Goal: Information Seeking & Learning: Learn about a topic

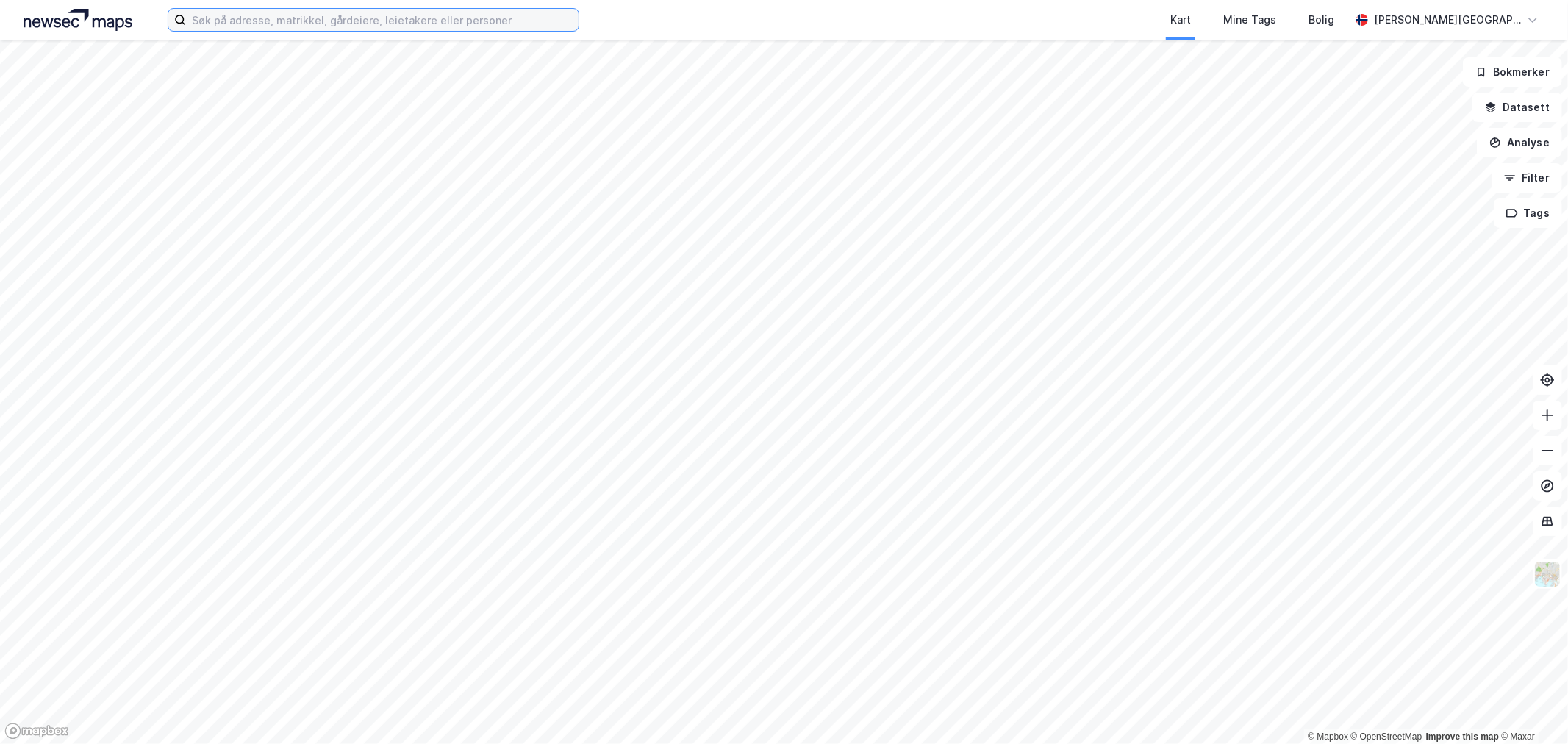
click at [476, 22] on input at bounding box center [383, 20] width 393 height 22
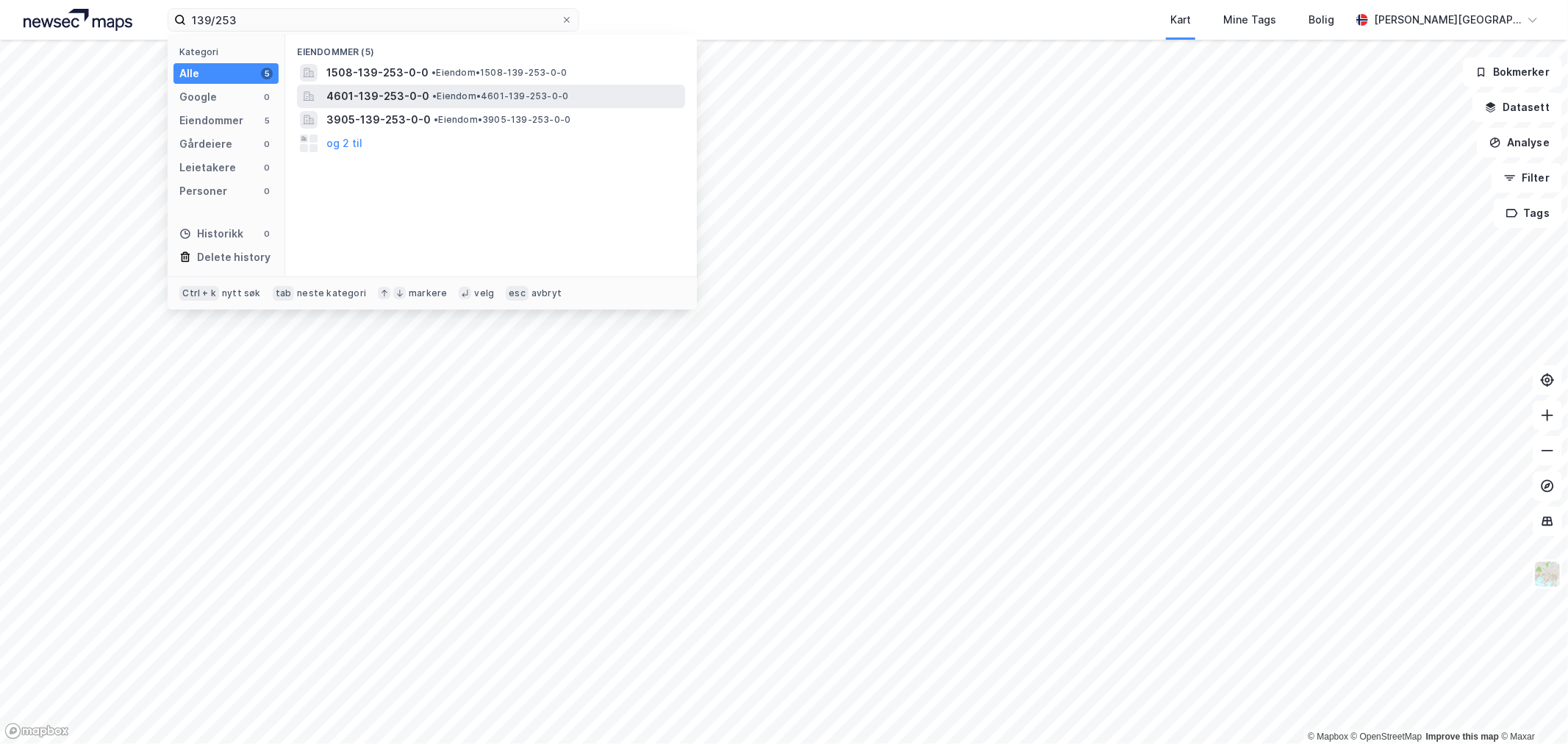
click at [467, 92] on span "• Eiendom • 4601-139-253-0-0" at bounding box center [500, 96] width 136 height 12
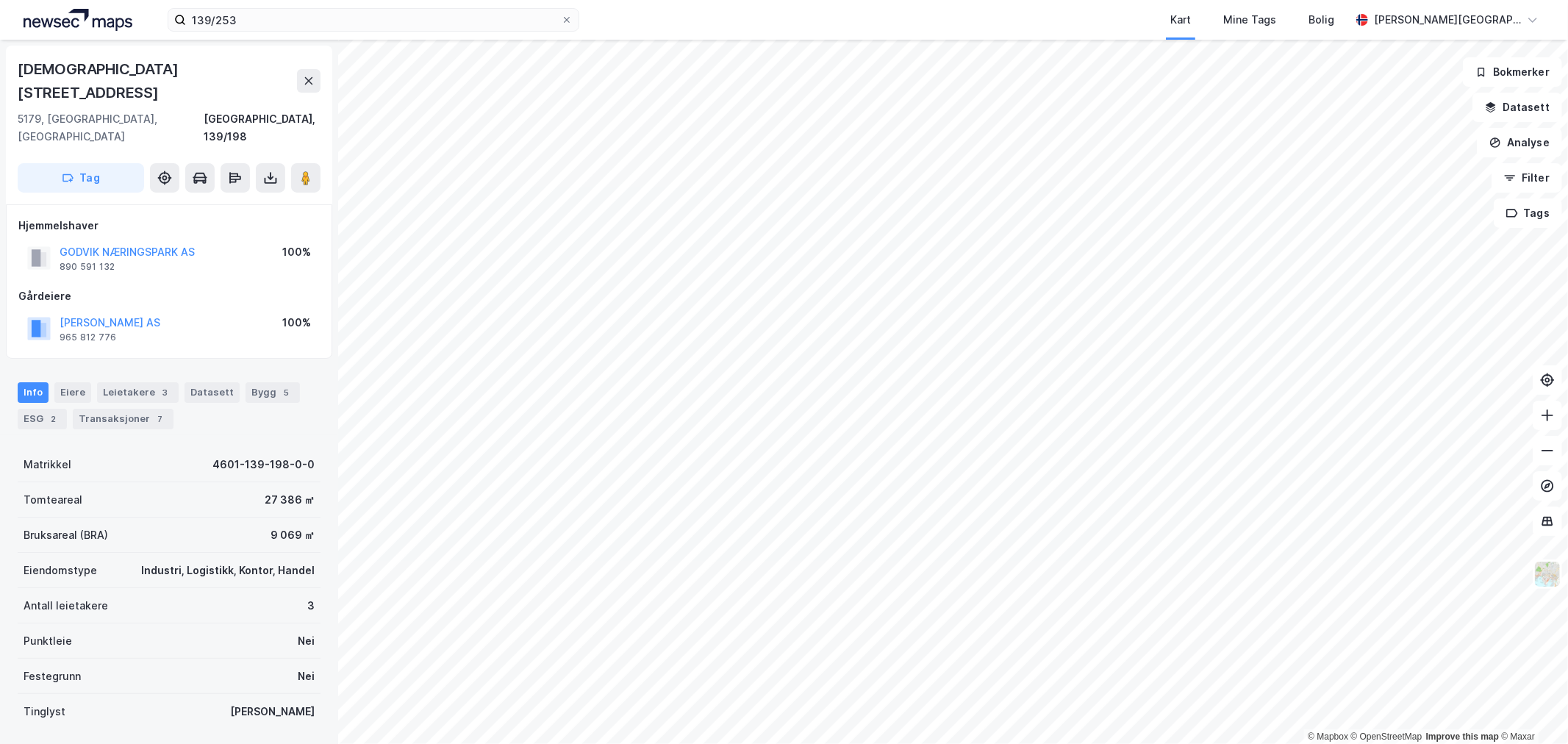
click at [112, 22] on img at bounding box center [78, 20] width 109 height 22
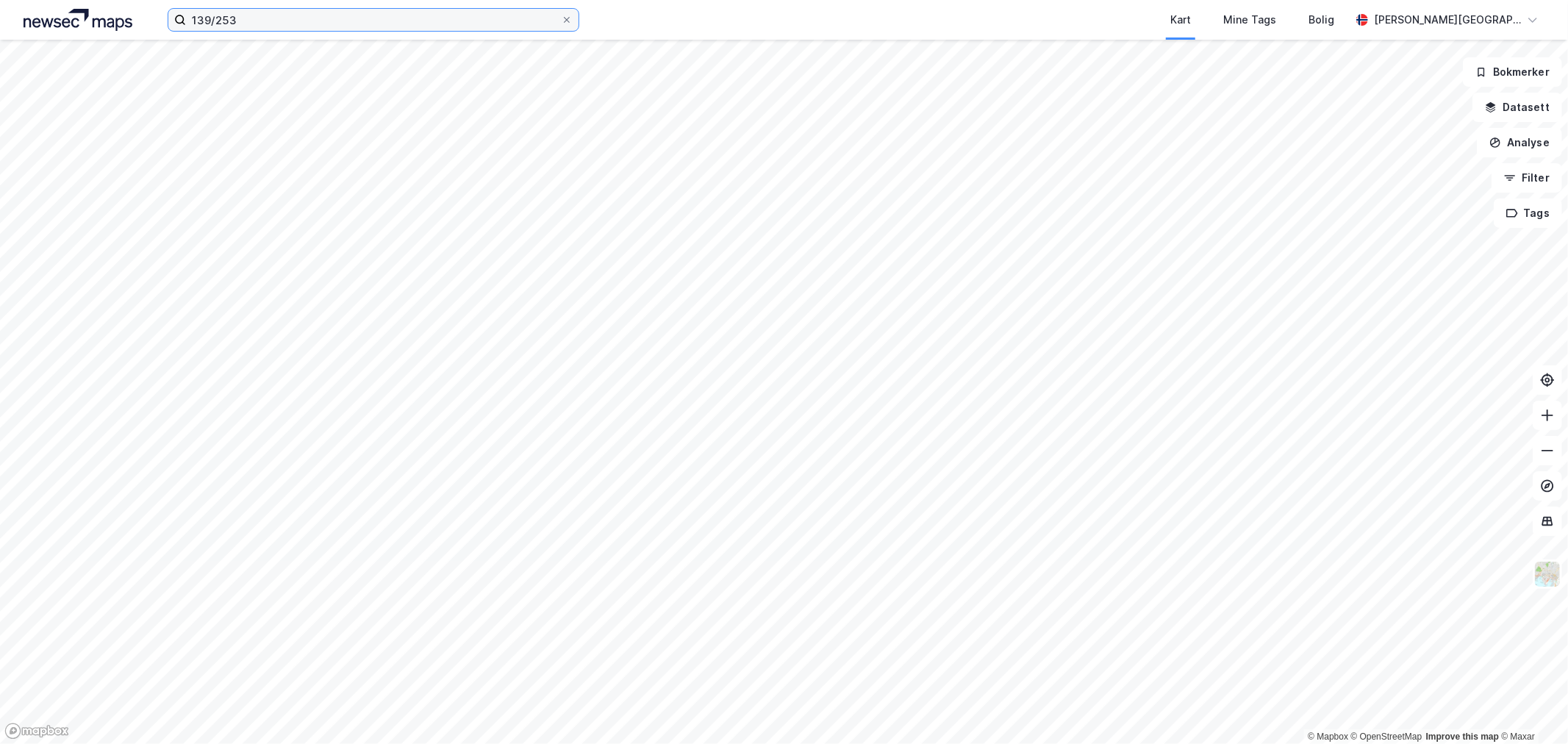
click at [321, 23] on input "139/253" at bounding box center [374, 20] width 375 height 22
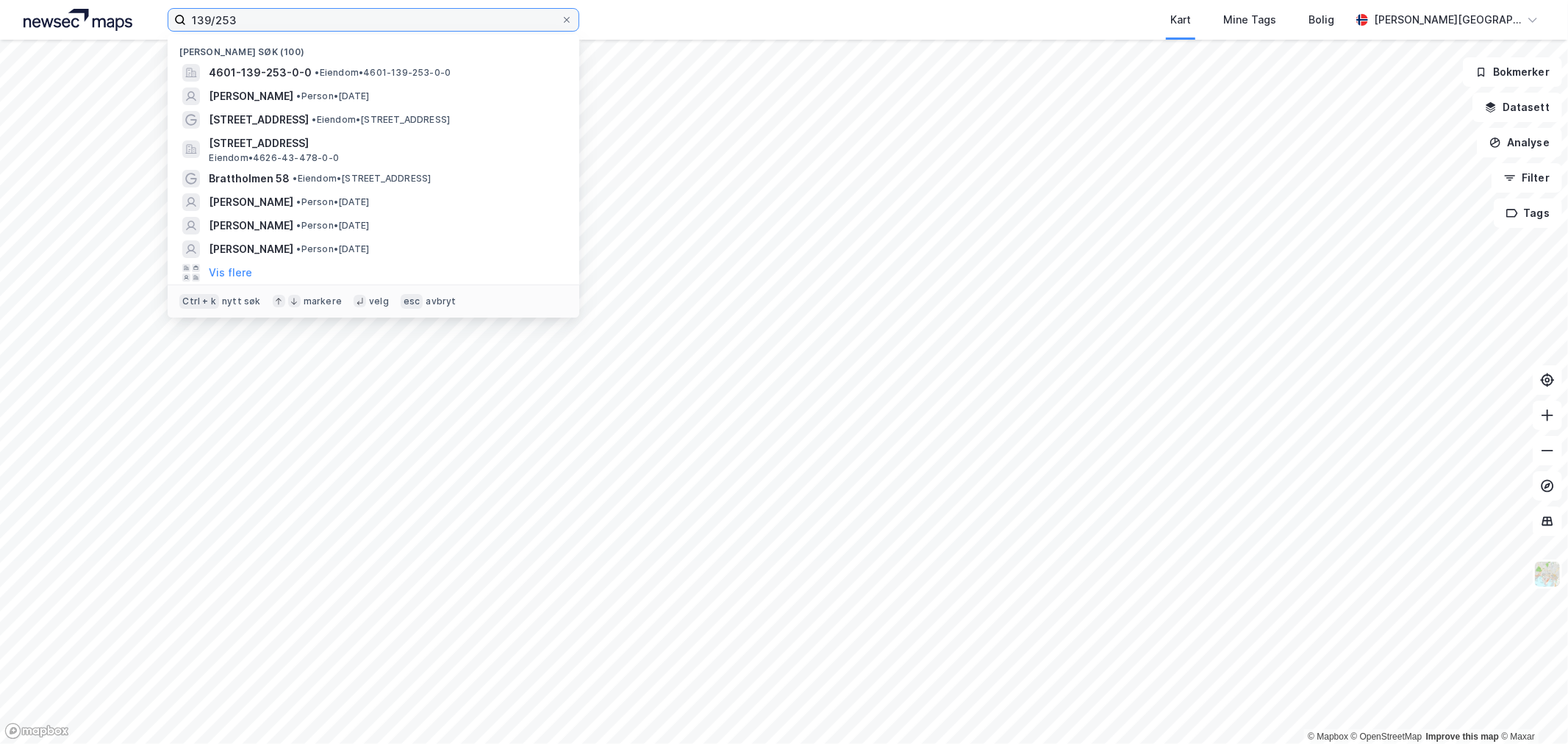
click at [321, 23] on input "139/253" at bounding box center [374, 20] width 375 height 22
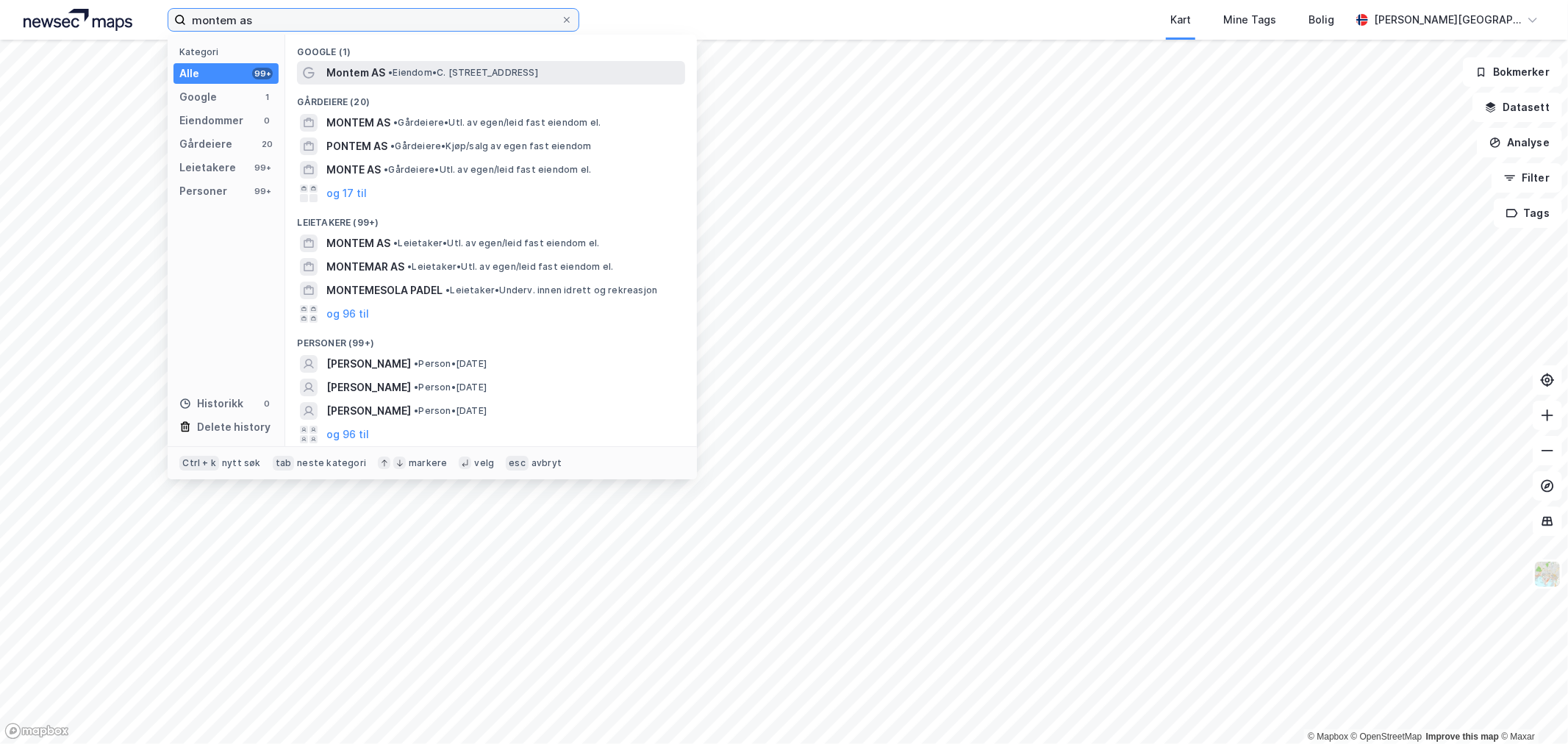
type input "montem as"
click at [428, 72] on span "• Eiendom • C. [STREET_ADDRESS]" at bounding box center [463, 73] width 150 height 12
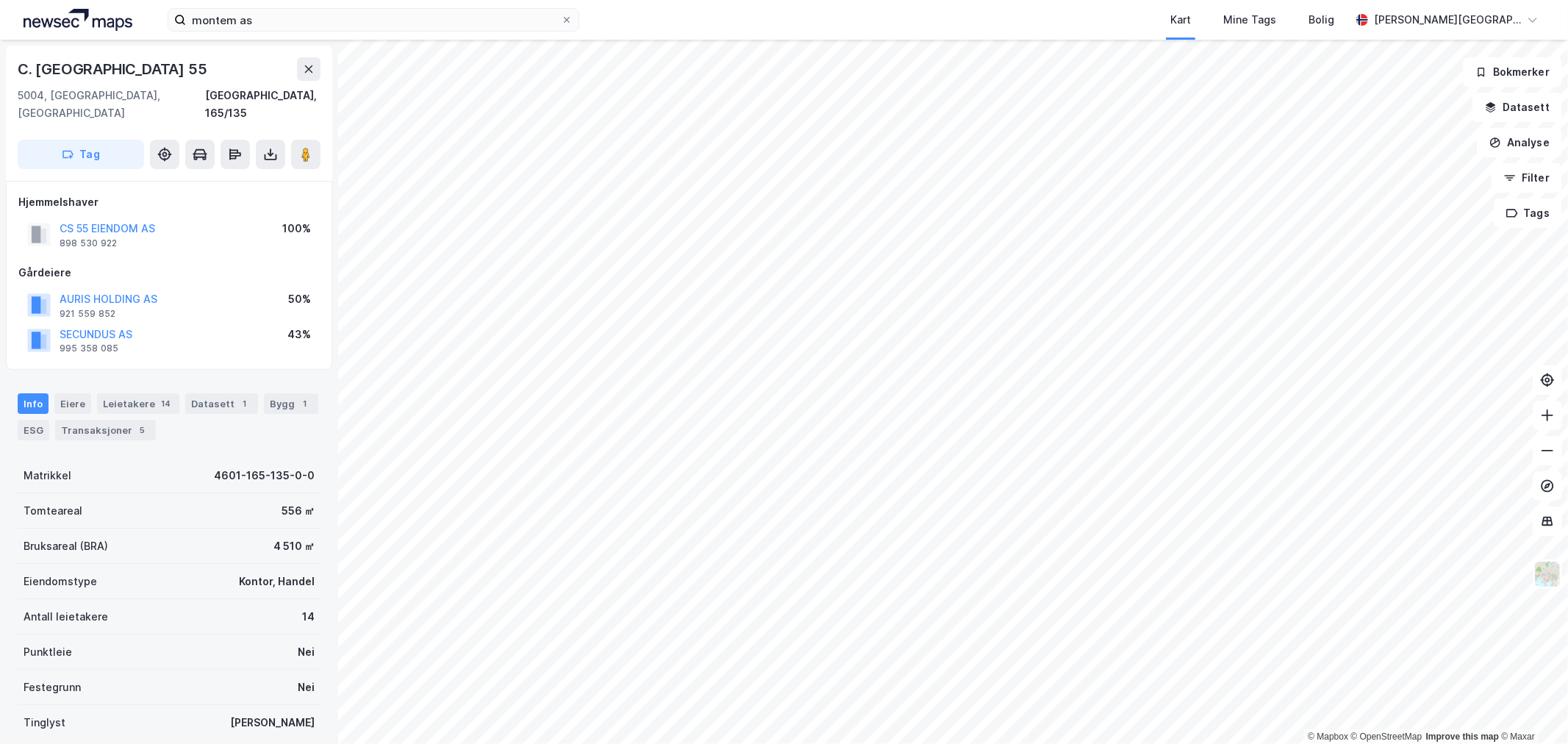
click at [89, 394] on div "Info [PERSON_NAME] 14 Datasett 1 Bygg 1 ESG Transaksjoner 5" at bounding box center [169, 417] width 303 height 47
click at [79, 394] on div "Eiere" at bounding box center [73, 404] width 37 height 21
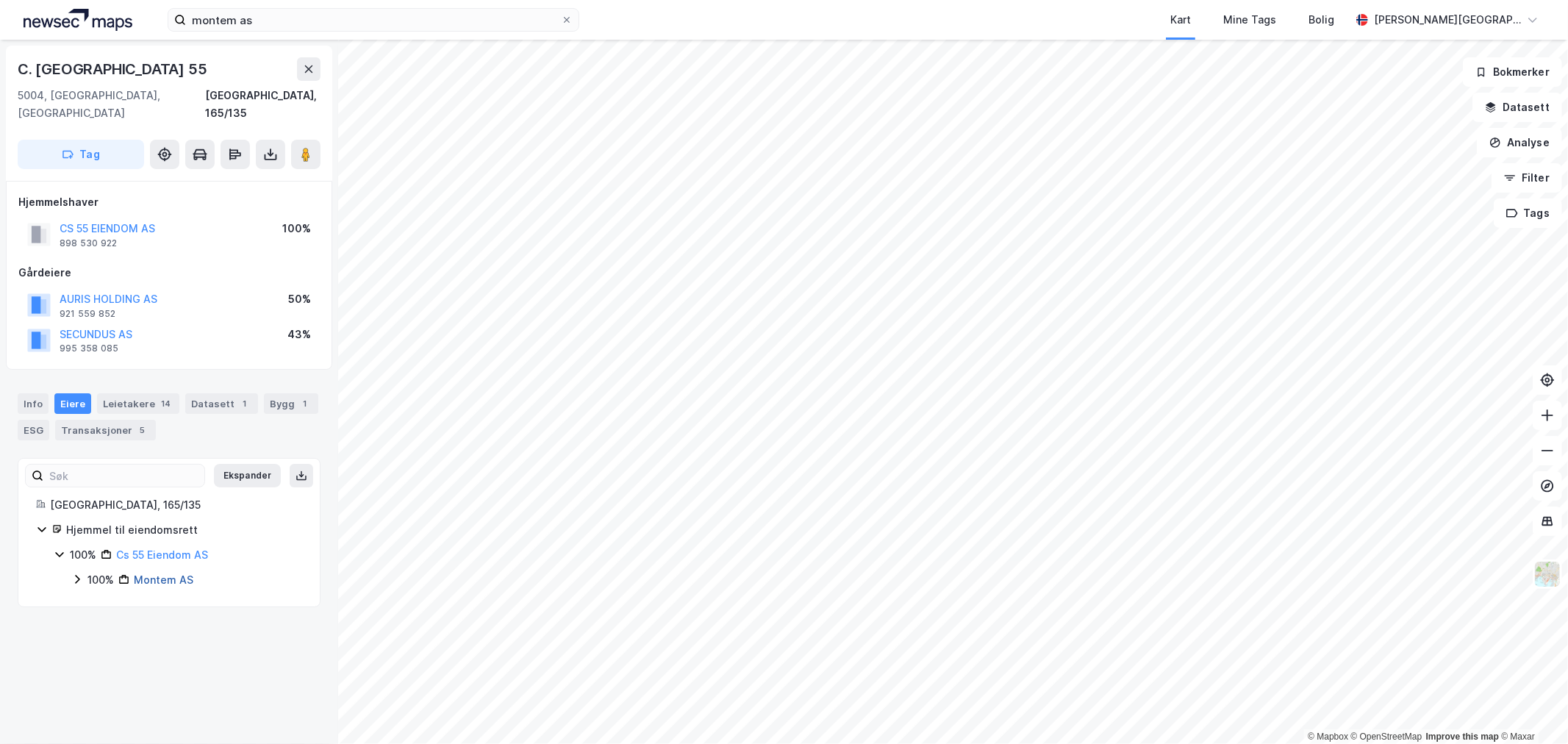
click at [163, 573] on link "Montem AS" at bounding box center [163, 579] width 60 height 13
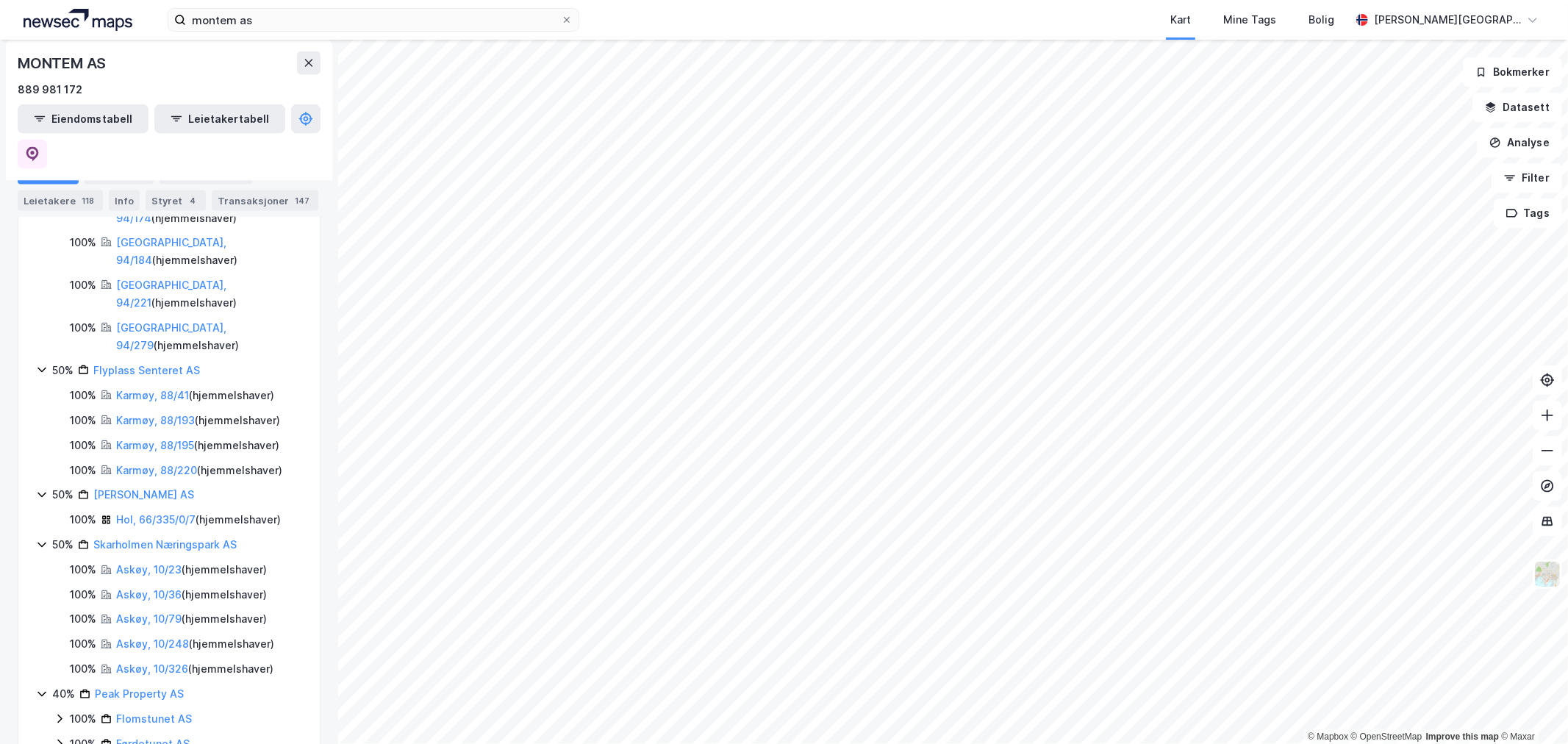
scroll to position [1939, 0]
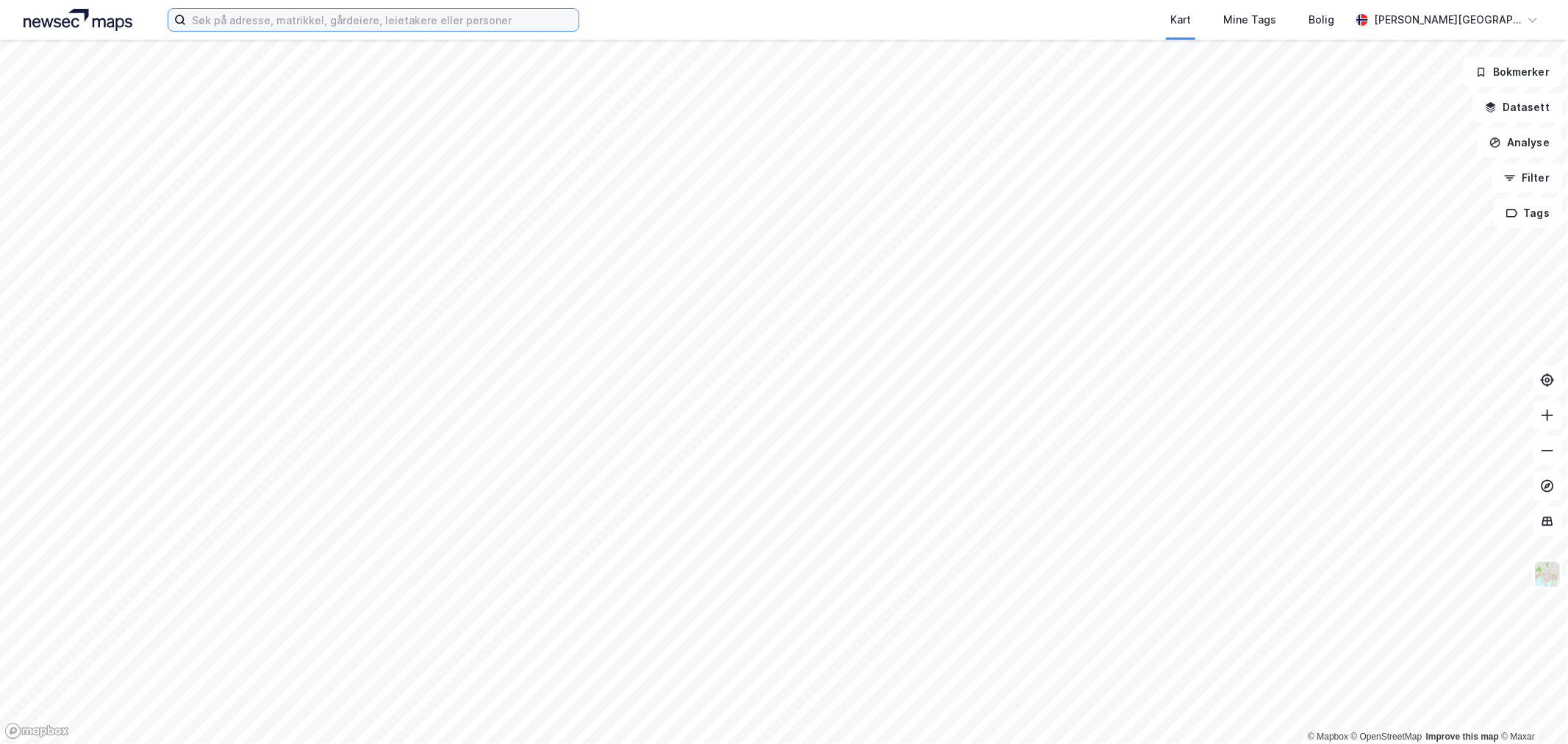
click at [356, 18] on input at bounding box center [383, 20] width 393 height 22
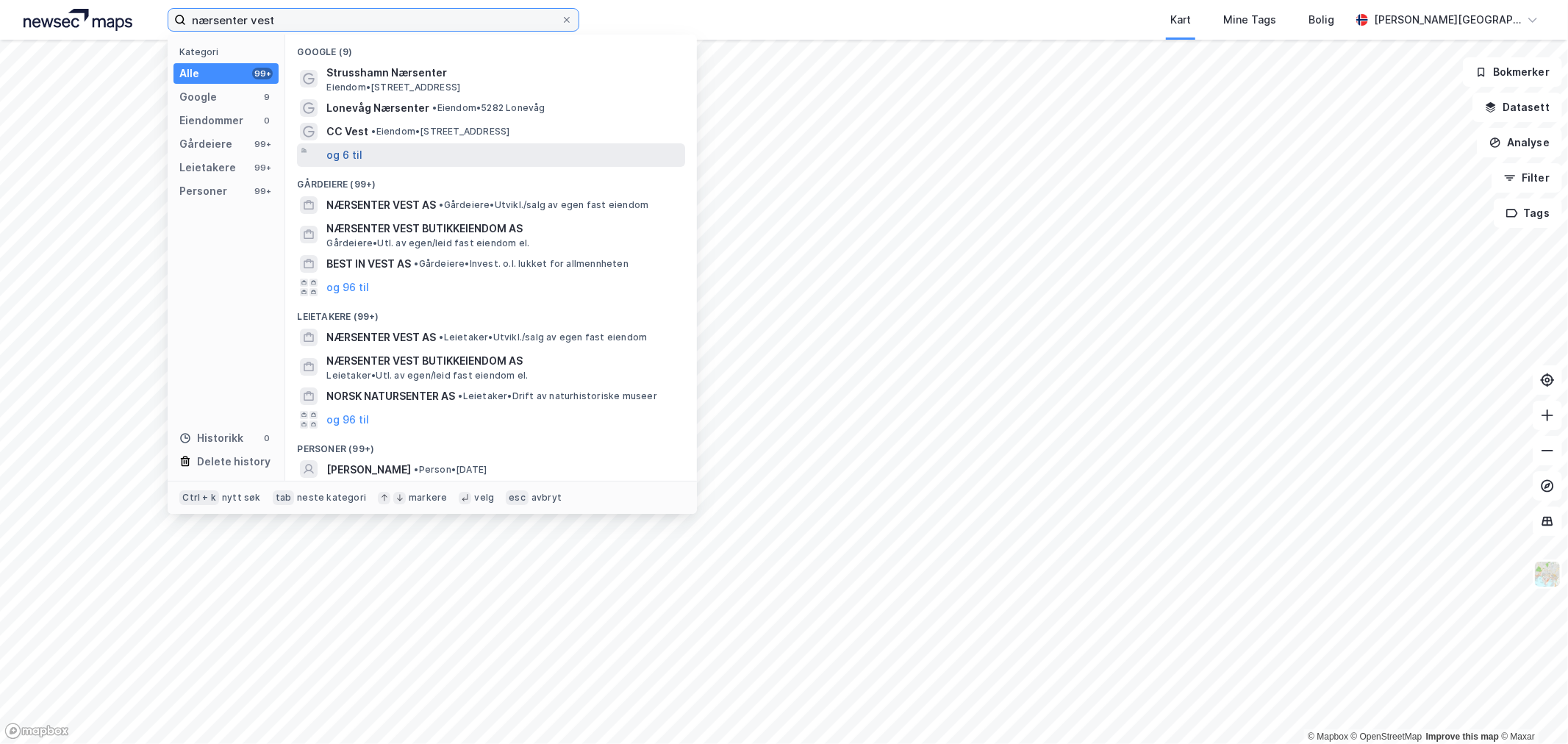
type input "nærsenter vest"
click at [354, 162] on button "og 6 til" at bounding box center [344, 155] width 36 height 18
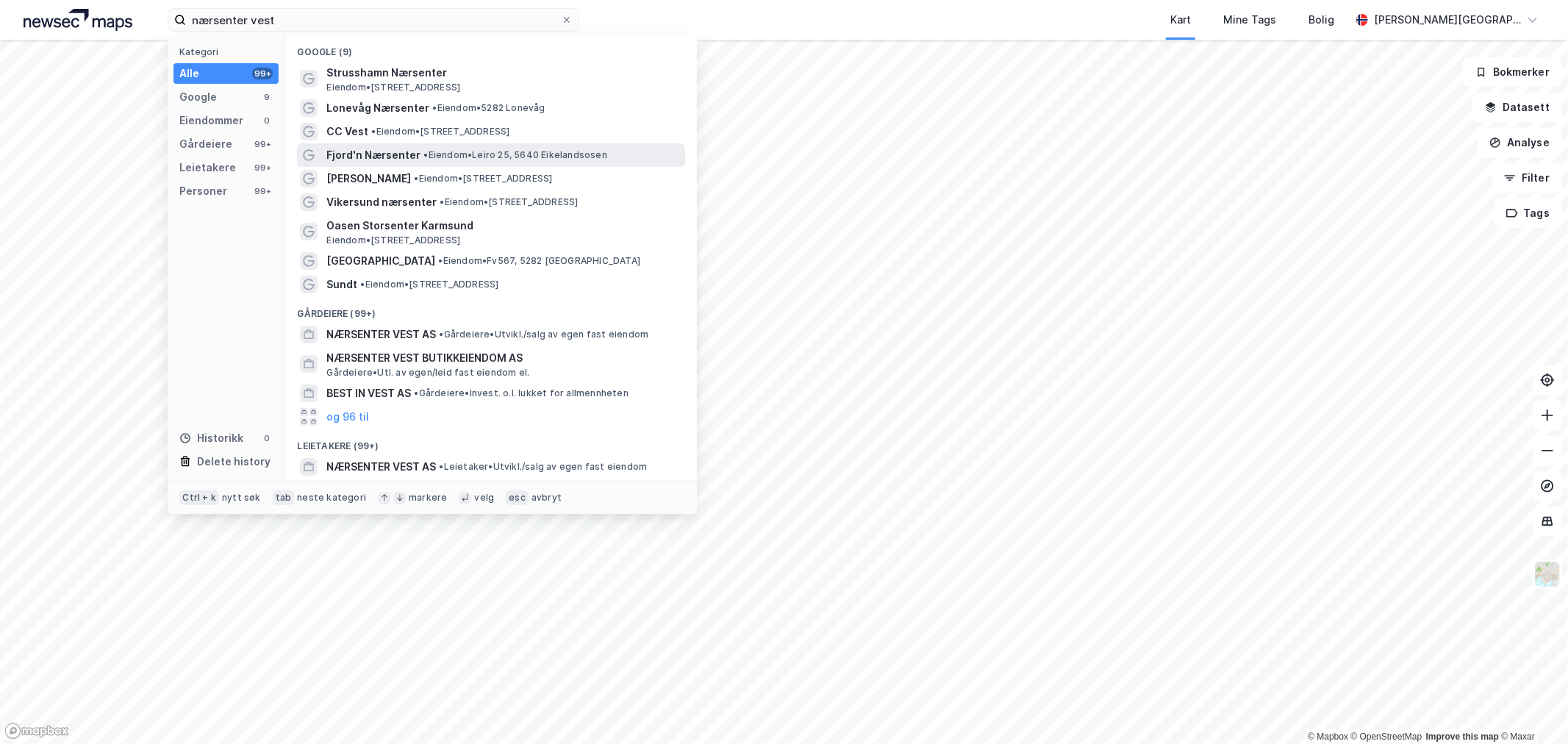
click at [379, 147] on span "Fjord'n Nærsenter" at bounding box center [373, 155] width 94 height 18
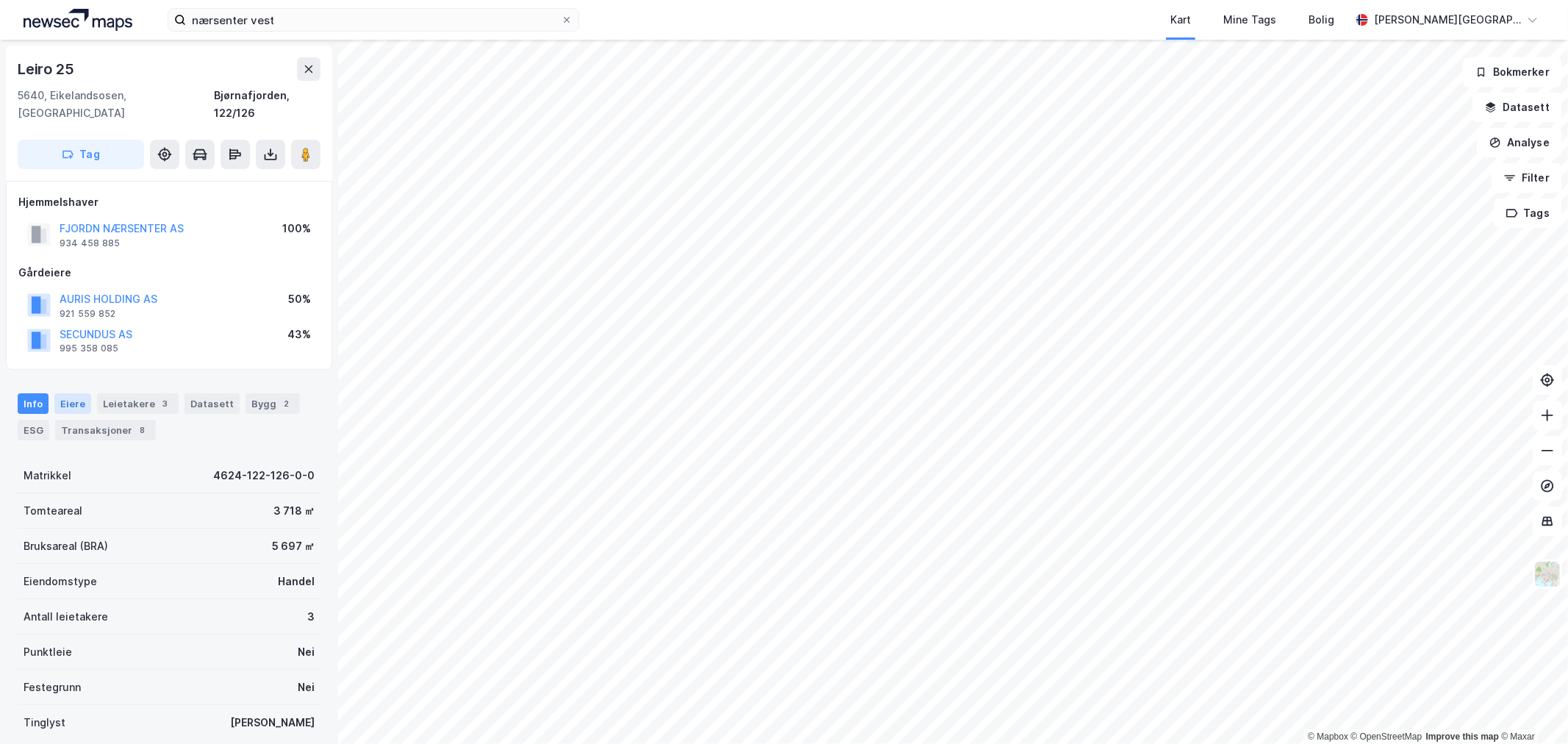
click at [76, 394] on div "Eiere" at bounding box center [73, 404] width 37 height 21
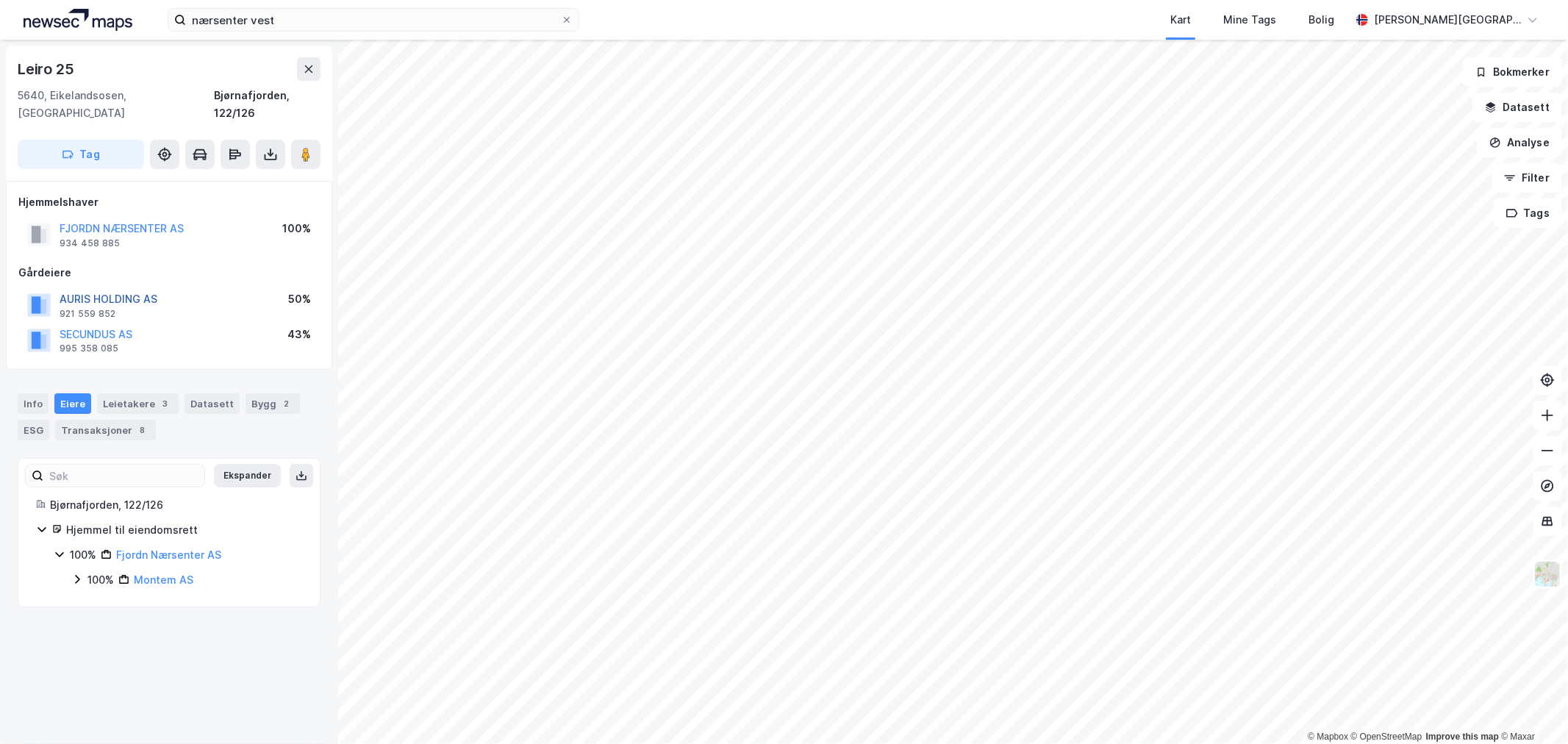
click at [0, 0] on button "AURIS HOLDING AS" at bounding box center [0, 0] width 0 height 0
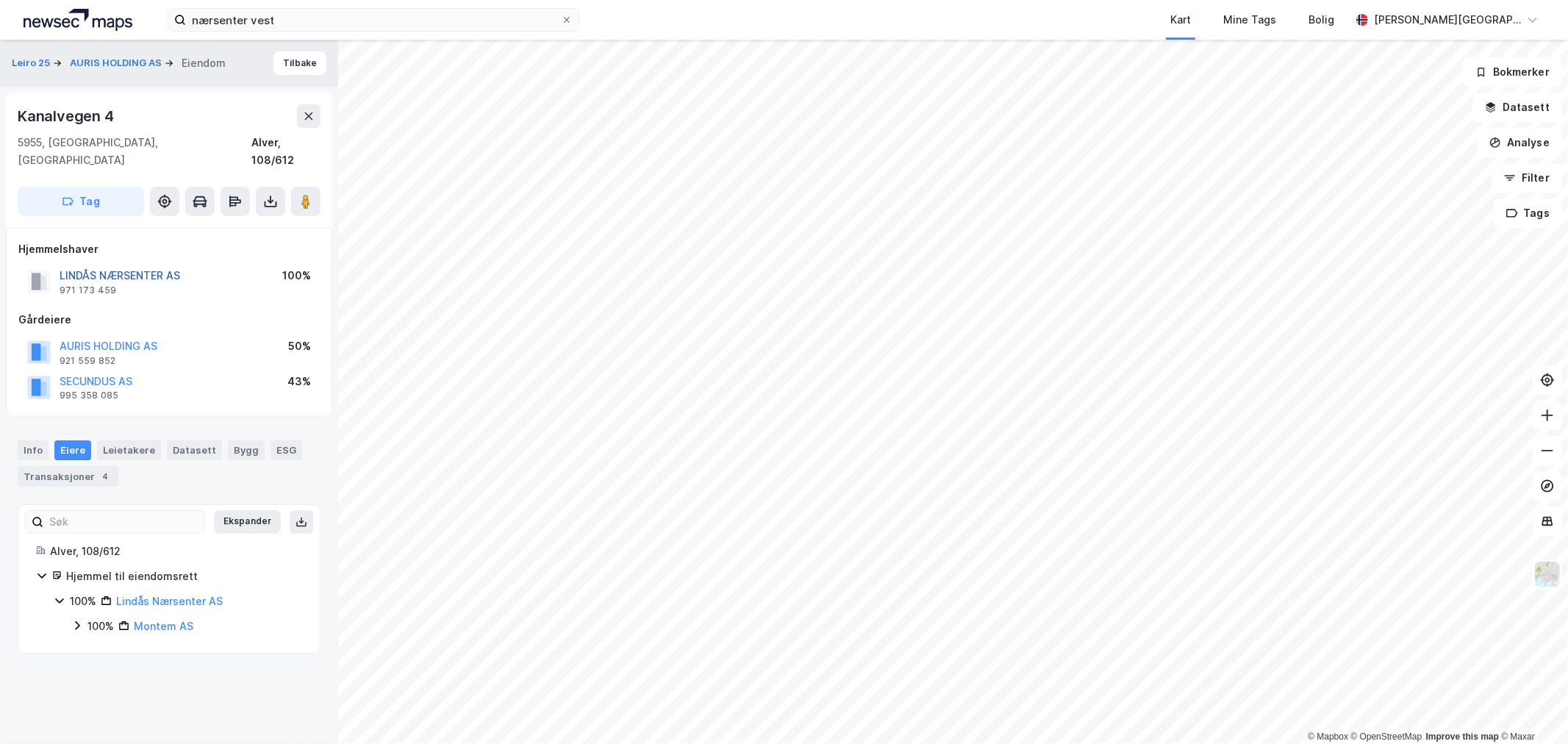
click at [0, 0] on button "LINDÅS NÆRSENTER AS" at bounding box center [0, 0] width 0 height 0
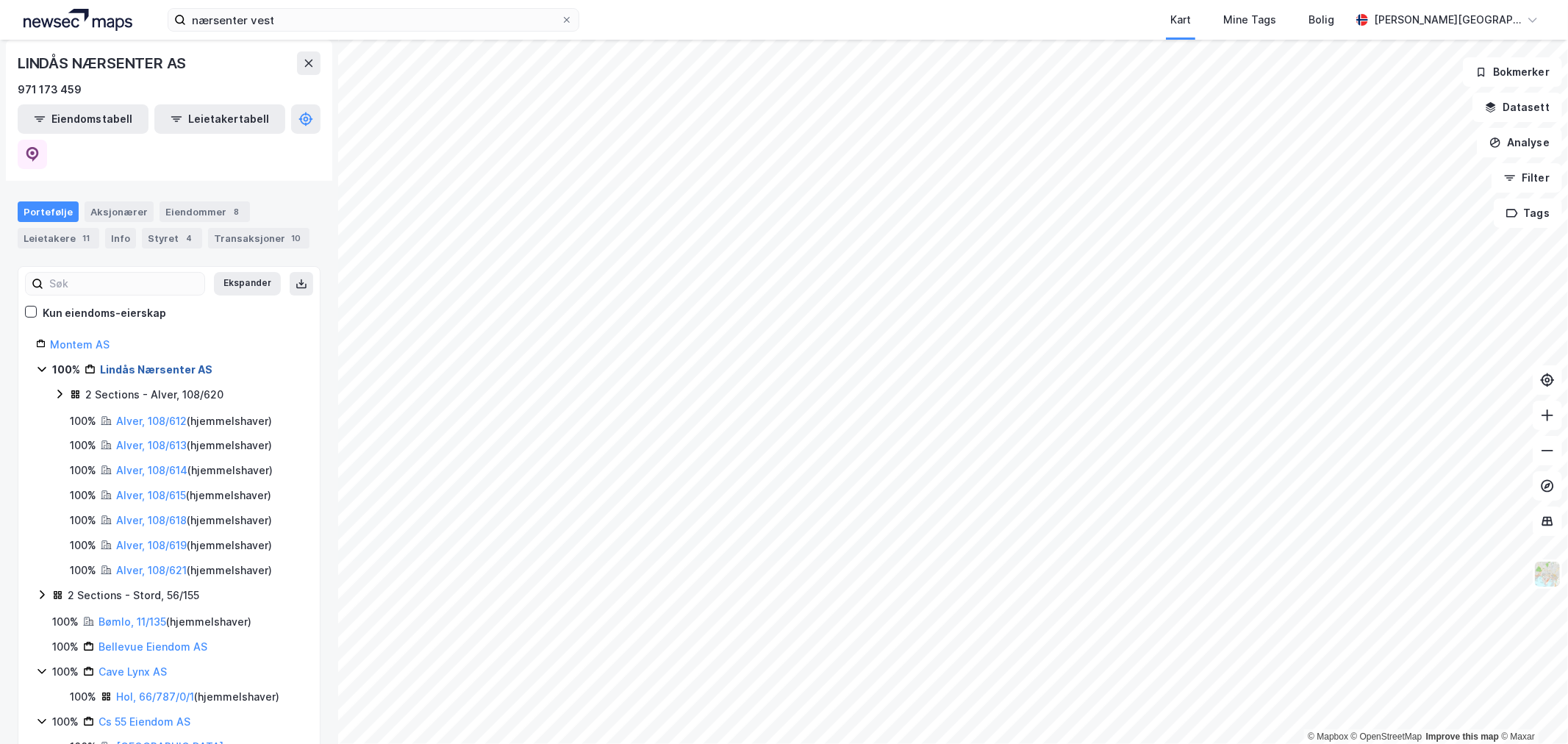
scroll to position [245, 0]
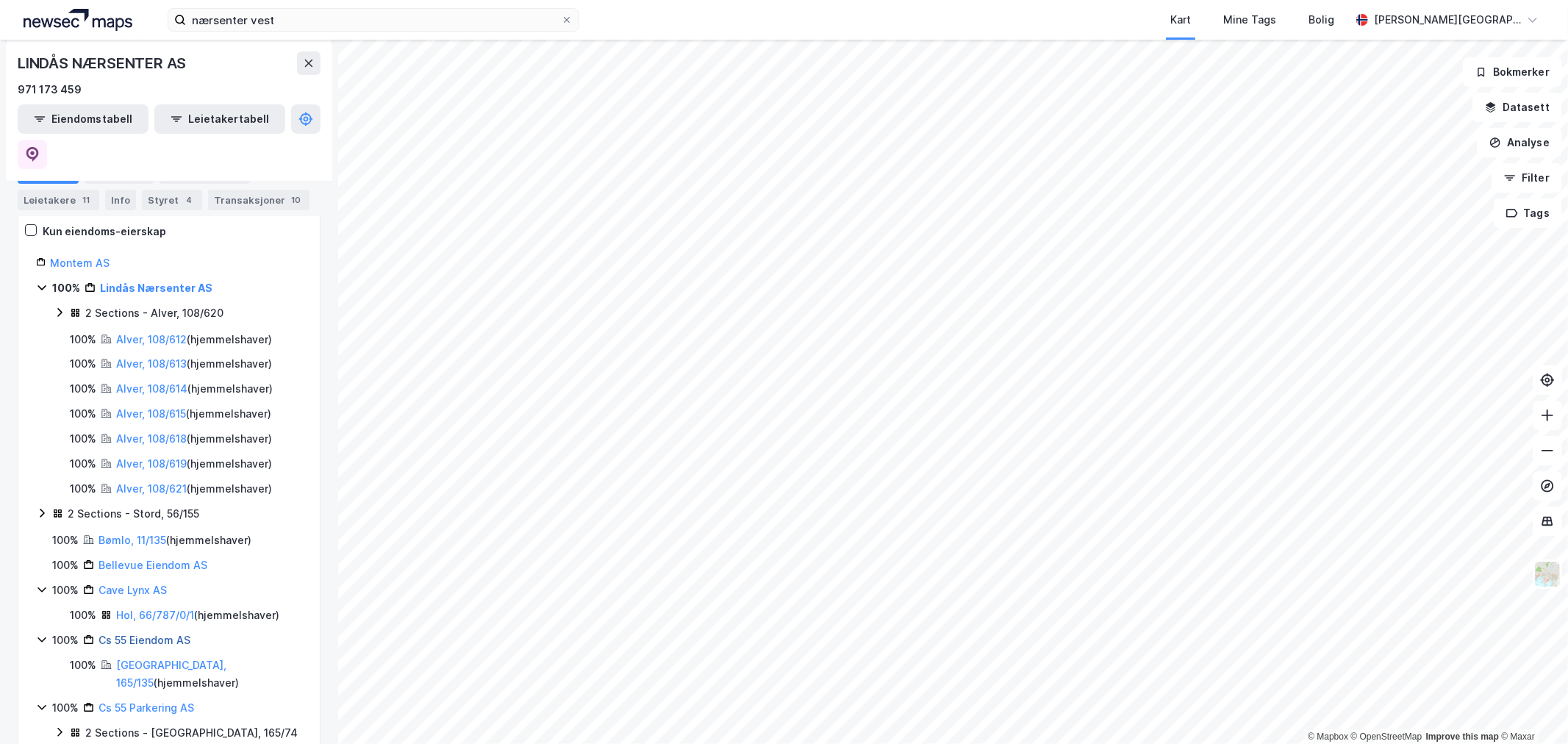
click at [152, 634] on link "Cs 55 Eiendom AS" at bounding box center [144, 640] width 92 height 13
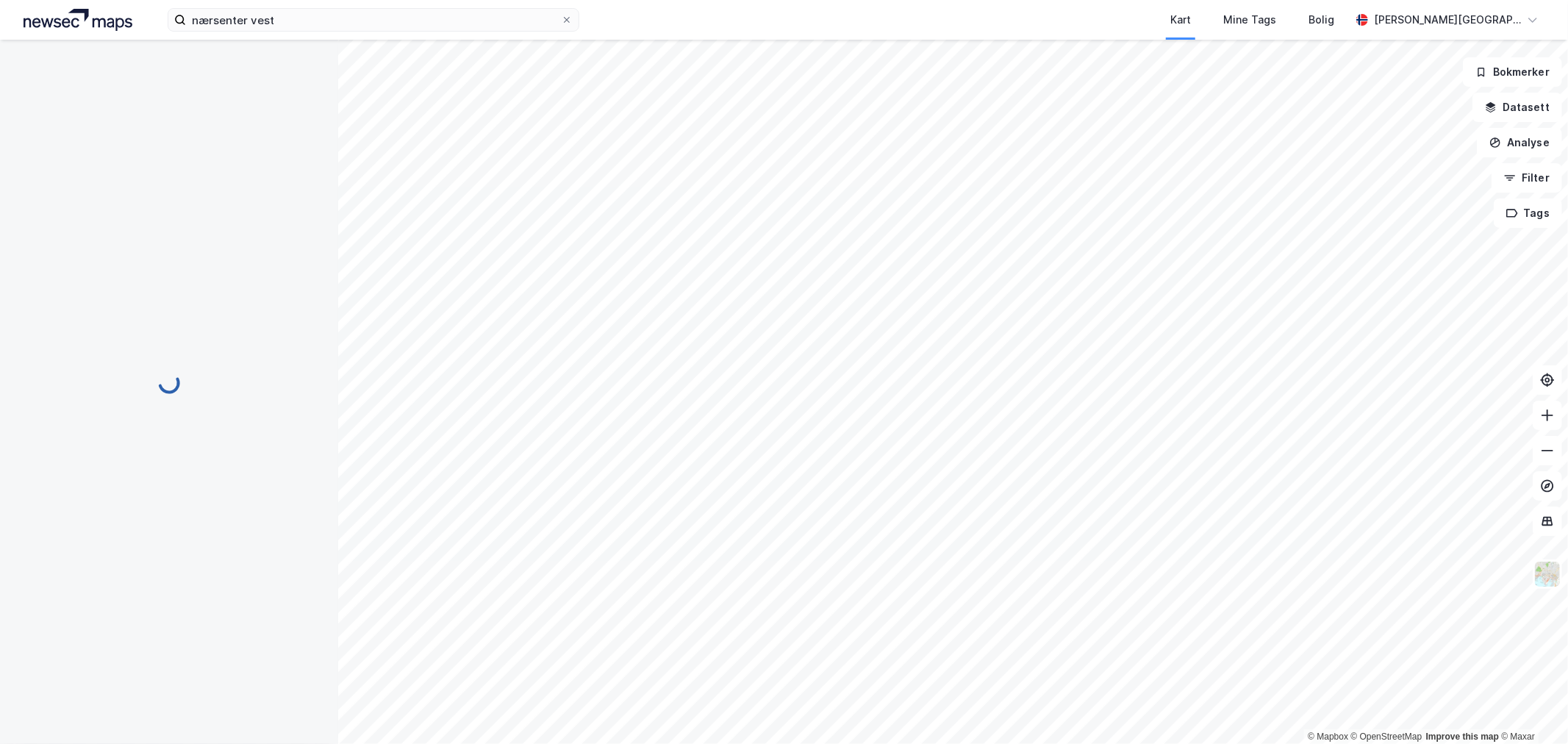
scroll to position [0, 0]
click at [344, 28] on input at bounding box center [383, 20] width 393 height 22
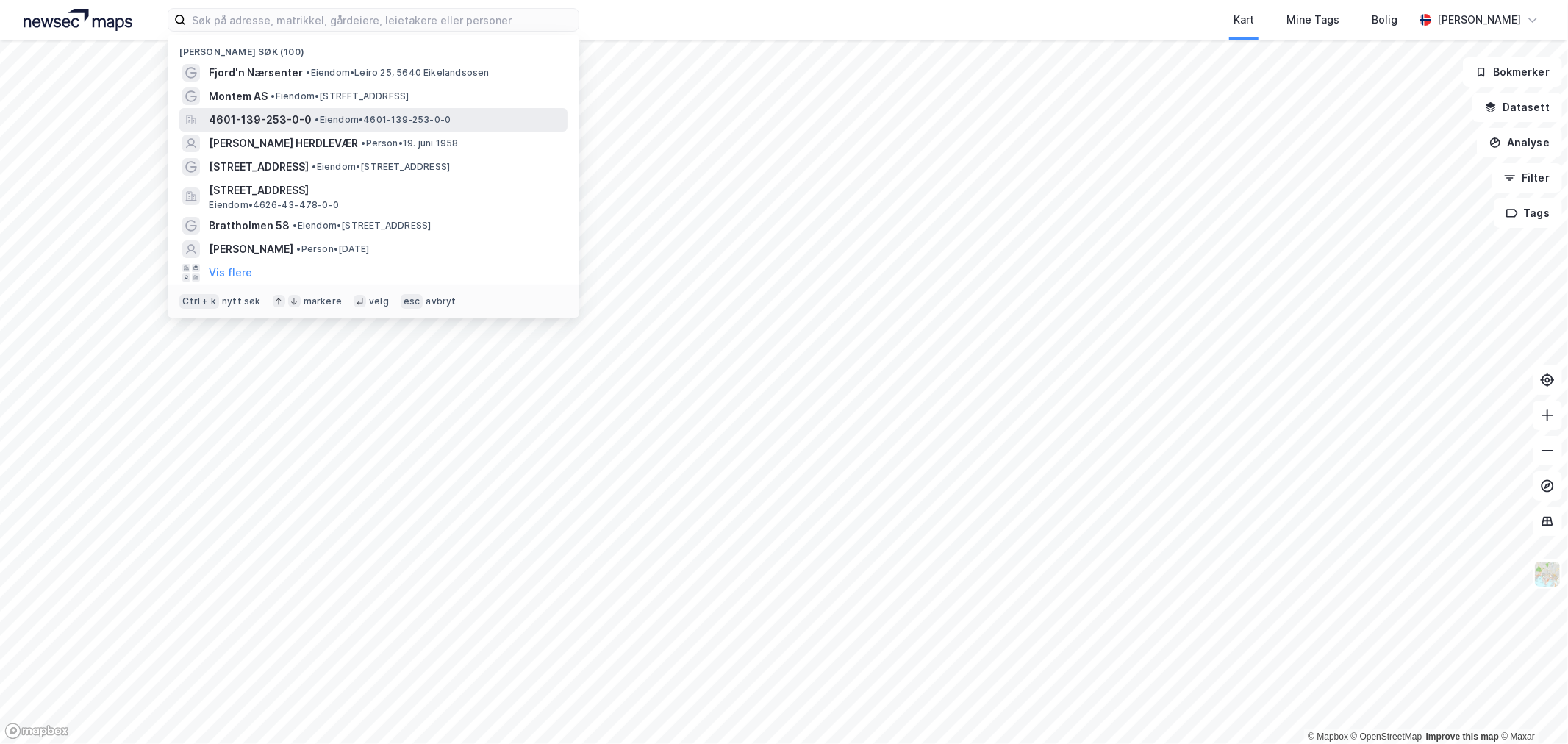
click at [323, 117] on span "• Eiendom • 4601-139-253-0-0" at bounding box center [383, 120] width 136 height 12
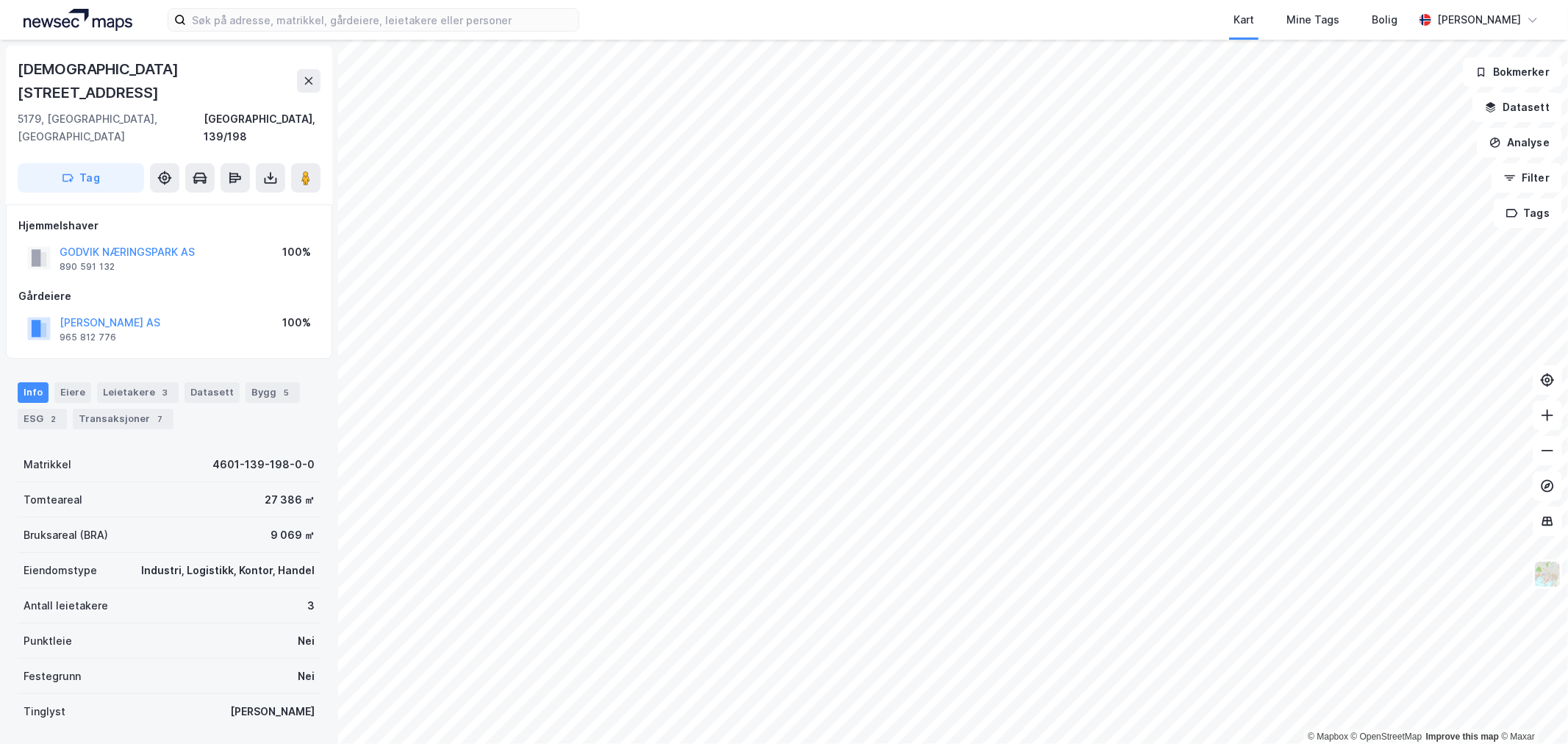
click at [70, 18] on img at bounding box center [78, 20] width 109 height 22
